Goal: Information Seeking & Learning: Learn about a topic

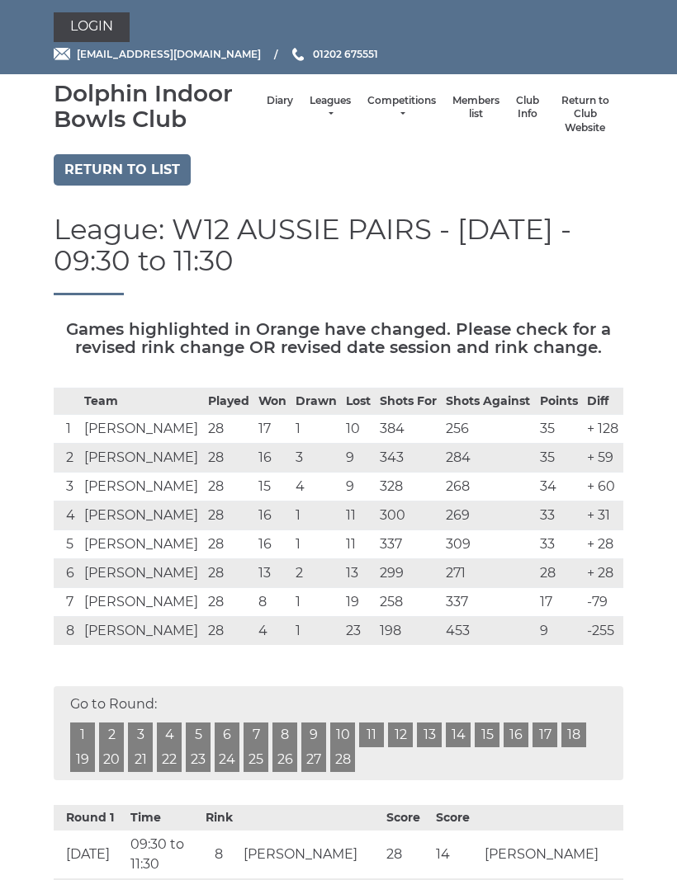
click at [327, 101] on link "Leagues" at bounding box center [329, 107] width 41 height 27
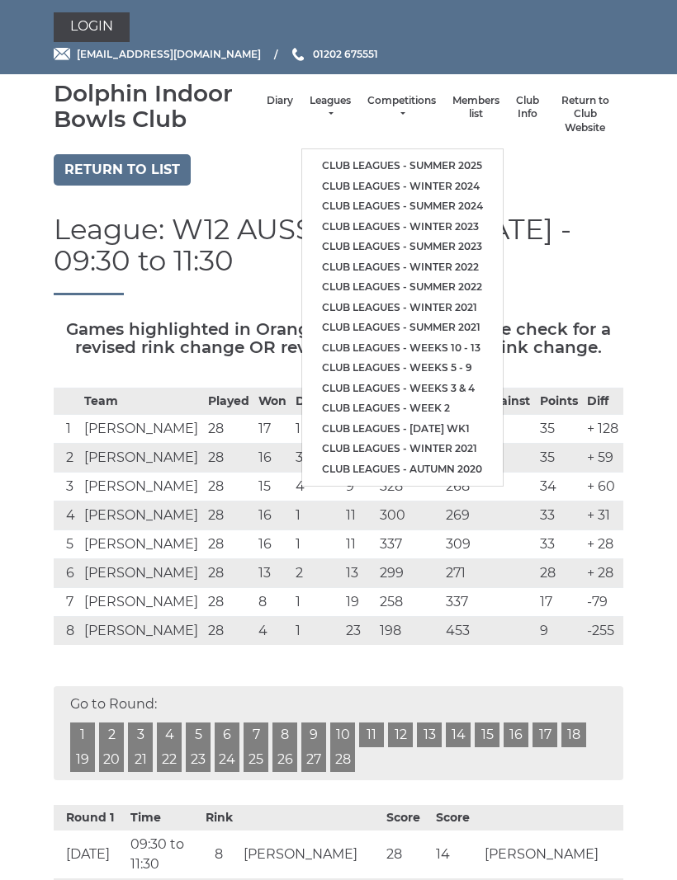
click at [448, 164] on link "Club leagues - Summer 2025" at bounding box center [402, 166] width 200 height 21
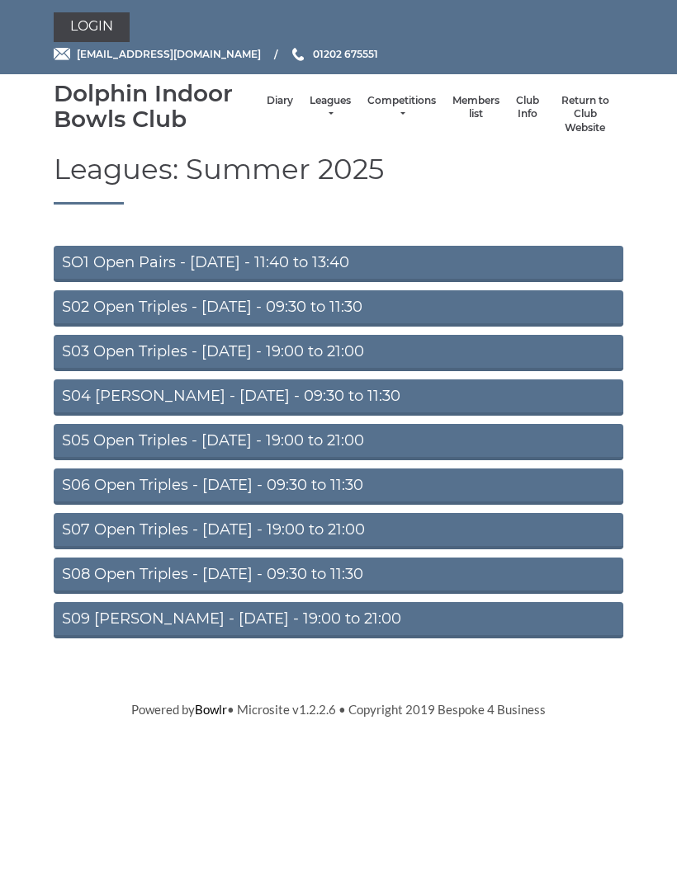
click at [413, 315] on link "S02 Open Triples - [DATE] - 09:30 to 11:30" at bounding box center [338, 308] width 569 height 36
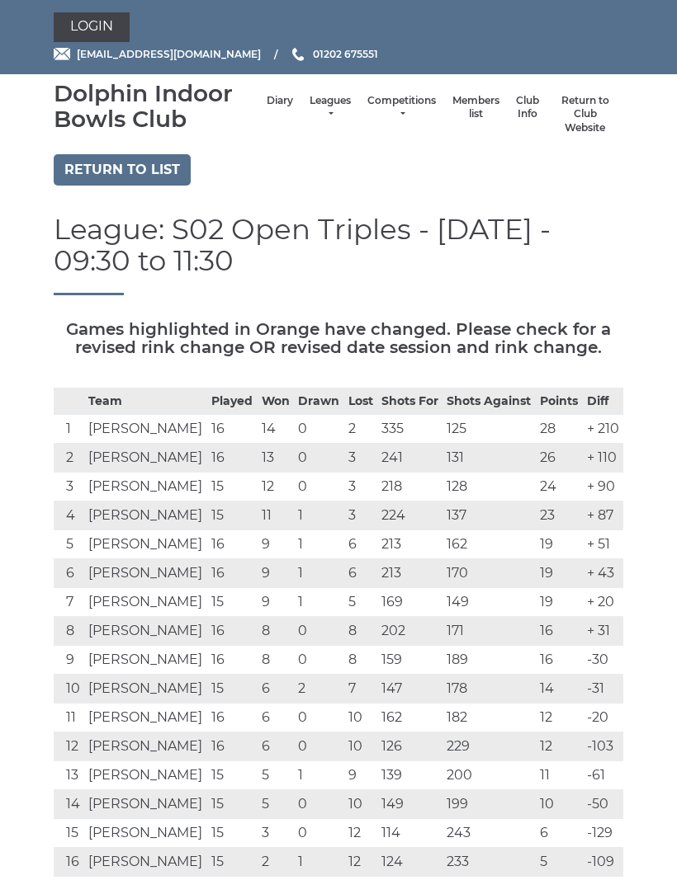
click at [157, 168] on link "Return to list" at bounding box center [122, 169] width 137 height 31
